Goal: Find specific page/section: Find specific page/section

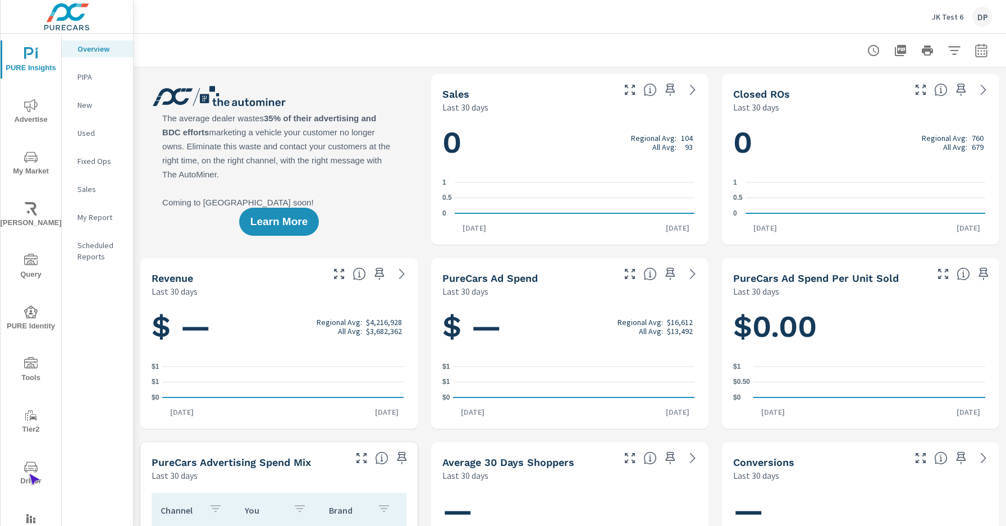
click at [29, 474] on span "Driver" at bounding box center [31, 474] width 54 height 28
